Goal: Find specific page/section: Find specific page/section

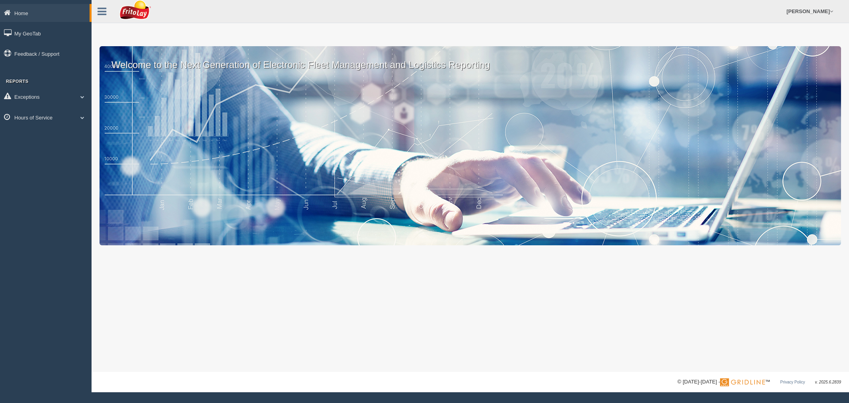
click at [47, 117] on link "Hours of Service" at bounding box center [46, 117] width 92 height 18
click at [47, 136] on link "HOS Explanation Reports" at bounding box center [51, 136] width 75 height 14
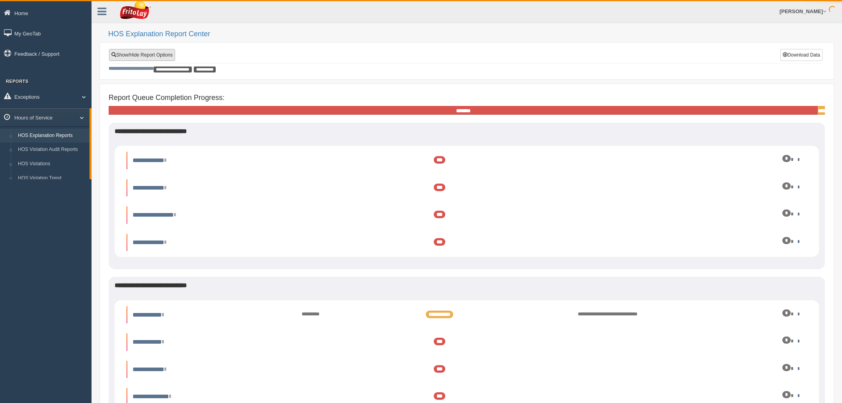
click at [132, 56] on link "Show/Hide Report Options" at bounding box center [142, 55] width 66 height 12
